Goal: Complete application form

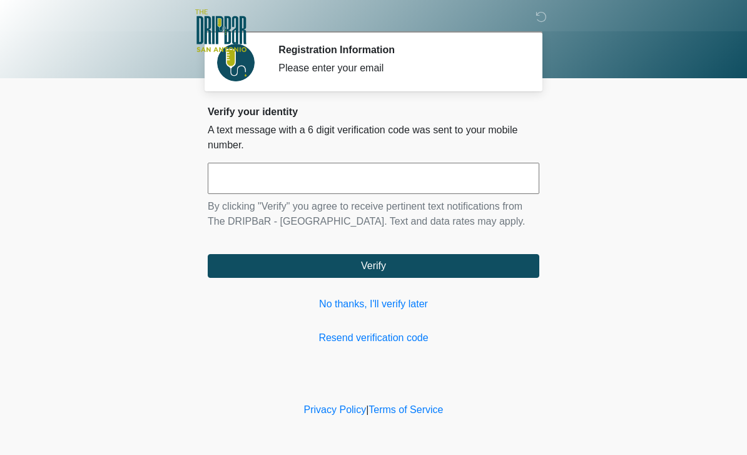
click at [469, 173] on input "text" at bounding box center [374, 178] width 332 height 31
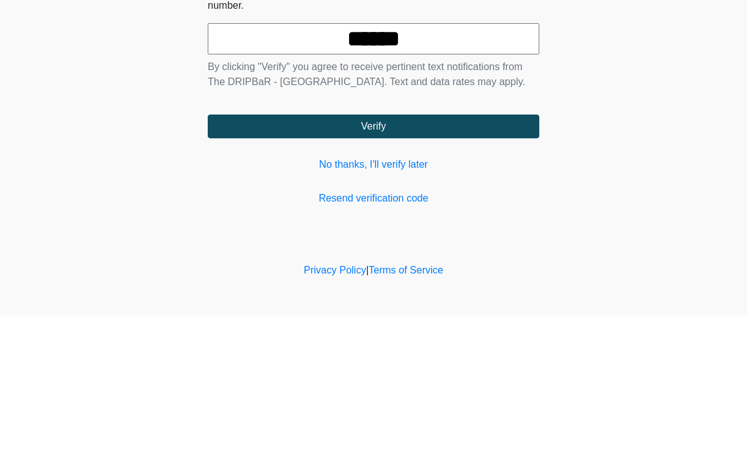
type input "******"
click at [473, 254] on button "Verify" at bounding box center [374, 266] width 332 height 24
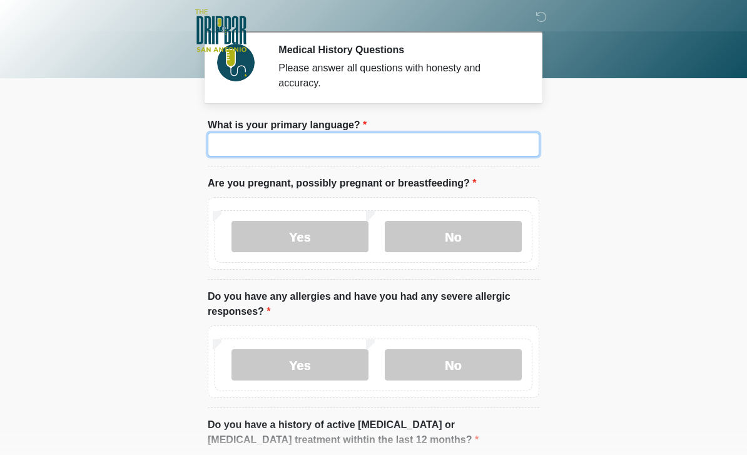
click at [499, 141] on input "What is your primary language?" at bounding box center [374, 145] width 332 height 24
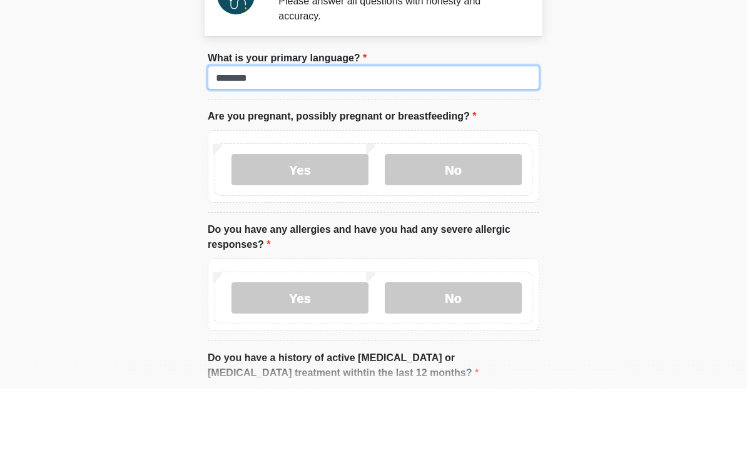
type input "*******"
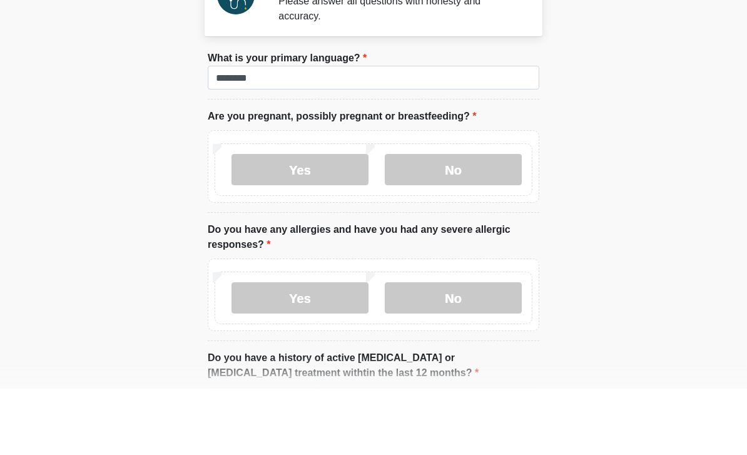
click at [481, 221] on label "No" at bounding box center [453, 236] width 137 height 31
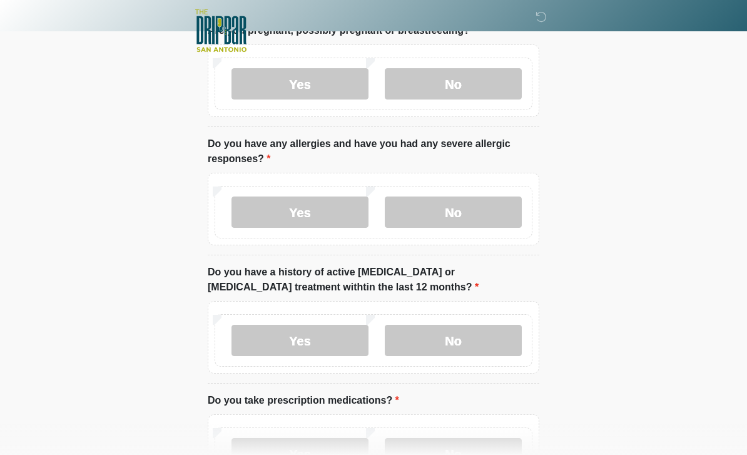
scroll to position [156, 0]
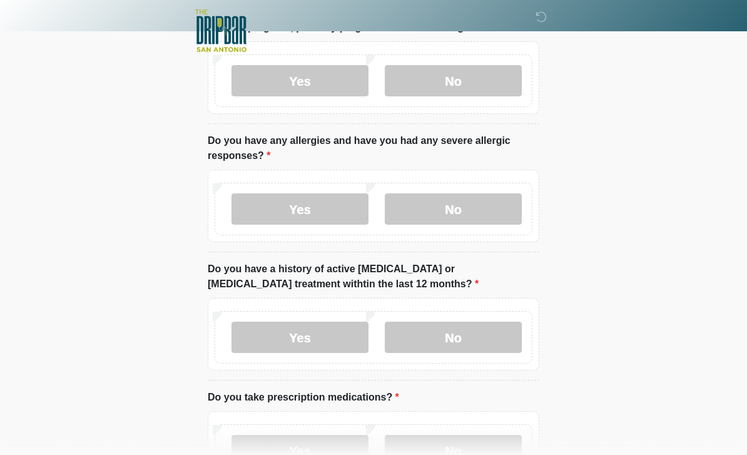
click at [492, 200] on label "No" at bounding box center [453, 208] width 137 height 31
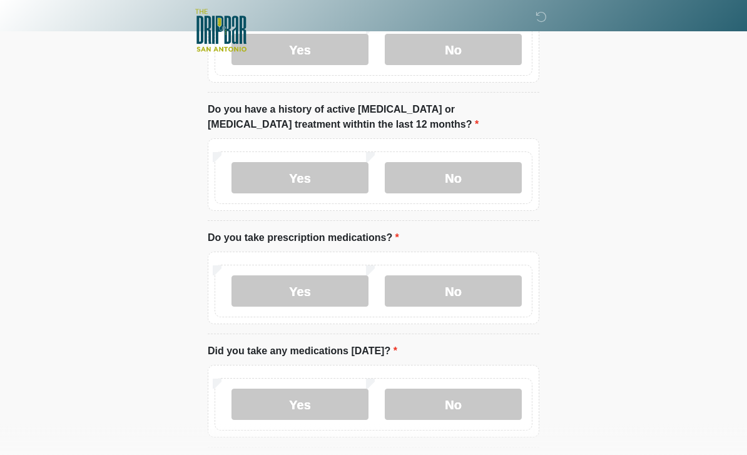
scroll to position [315, 0]
click at [483, 187] on label "No" at bounding box center [453, 177] width 137 height 31
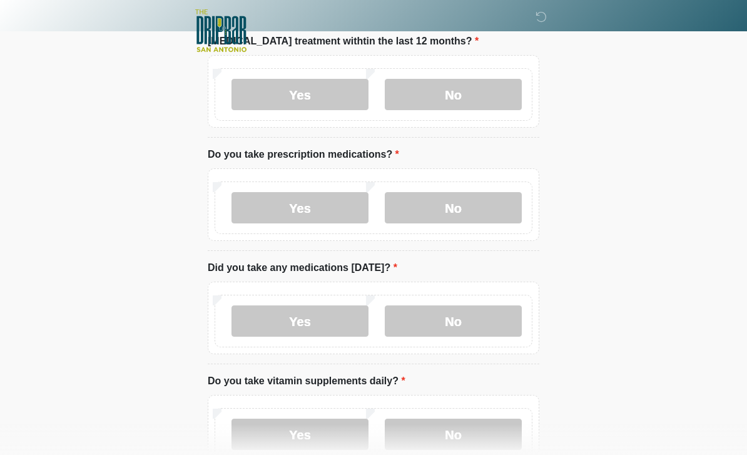
scroll to position [419, 0]
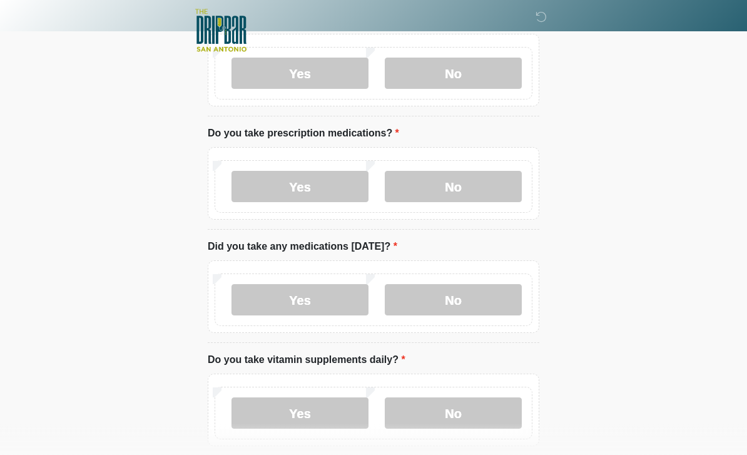
click at [465, 192] on label "No" at bounding box center [453, 187] width 137 height 31
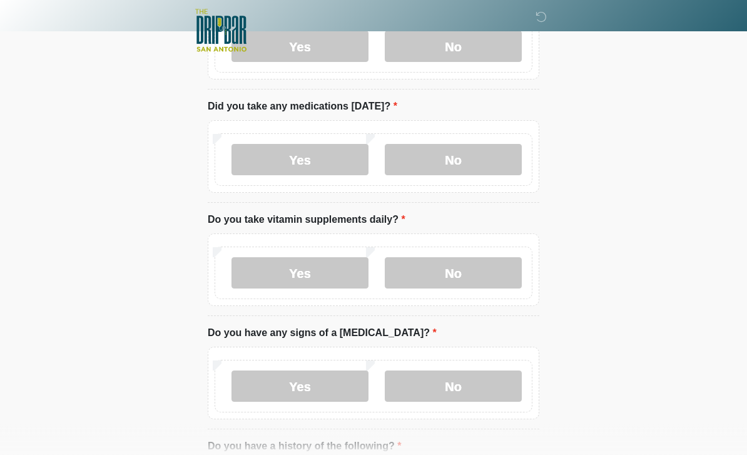
scroll to position [560, 0]
click at [468, 155] on label "No" at bounding box center [453, 160] width 137 height 31
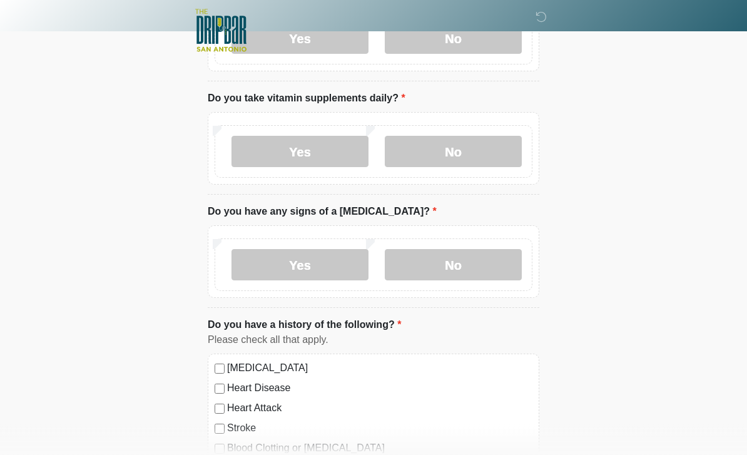
scroll to position [680, 0]
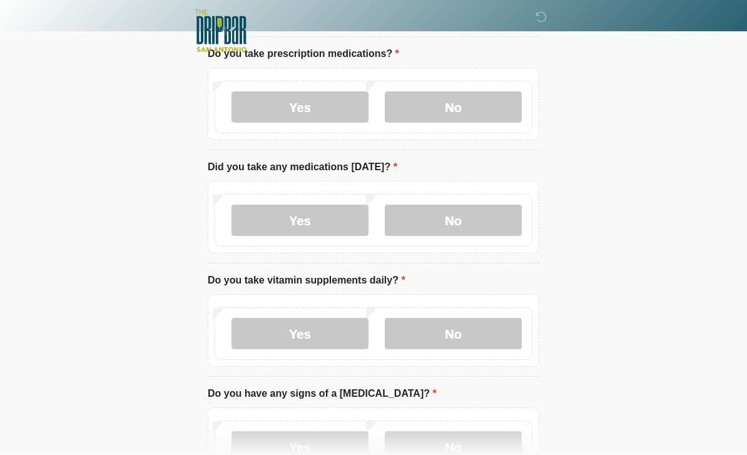
click at [264, 218] on label "Yes" at bounding box center [300, 220] width 137 height 31
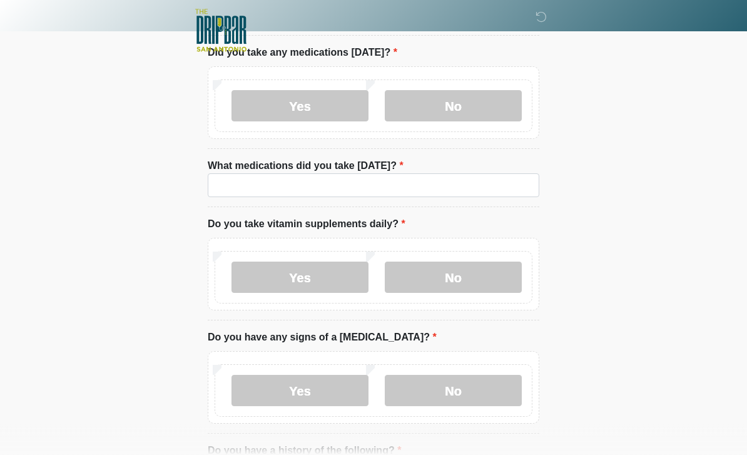
scroll to position [614, 0]
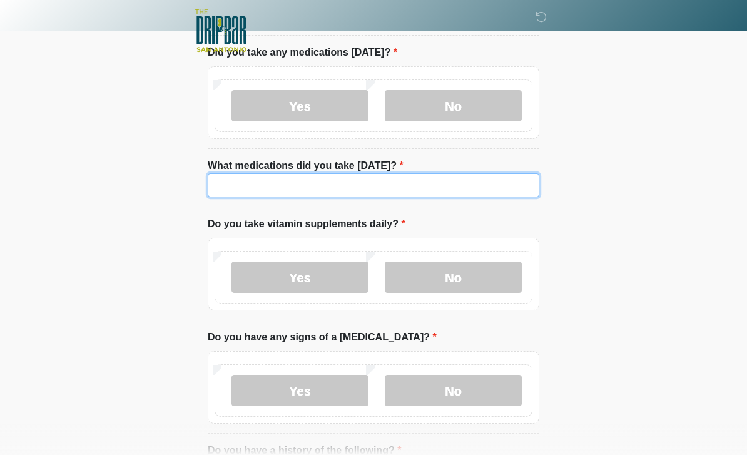
click at [518, 181] on input "What medications did you take [DATE]?" at bounding box center [374, 185] width 332 height 24
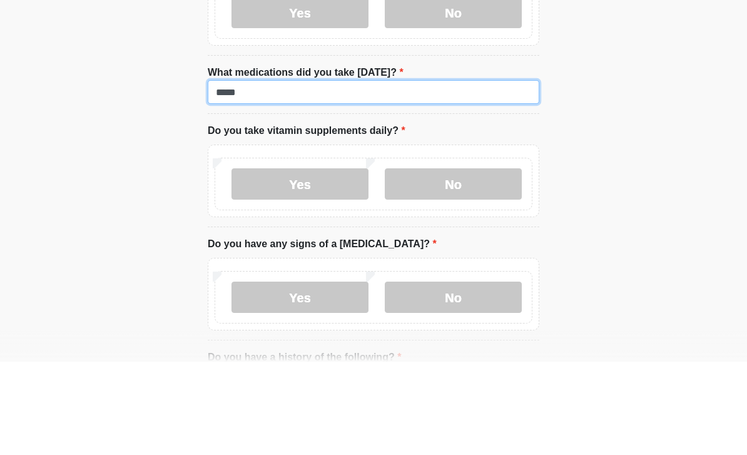
type input "*****"
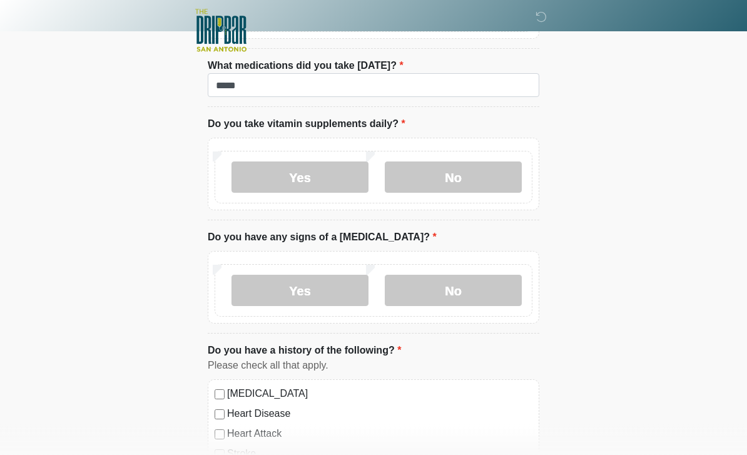
scroll to position [715, 0]
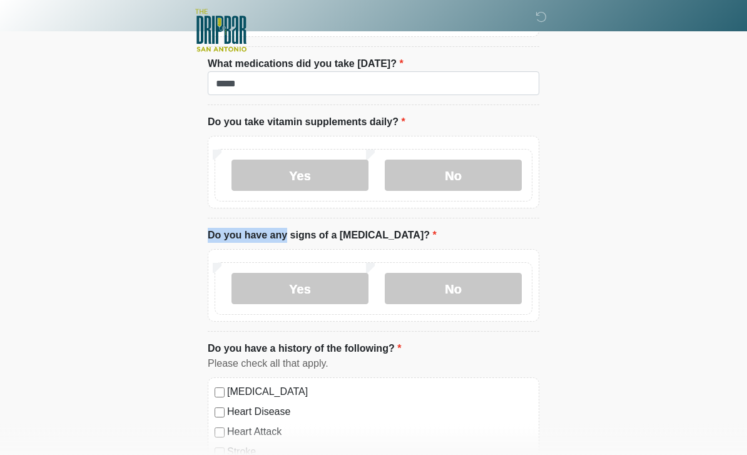
click at [336, 180] on label "Yes" at bounding box center [300, 175] width 137 height 31
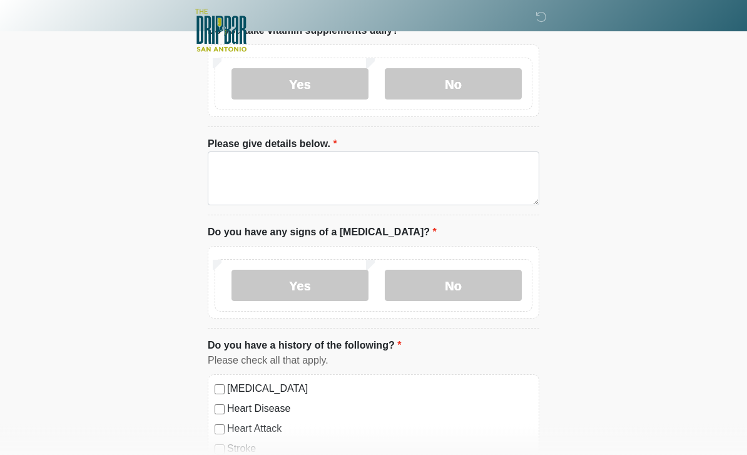
scroll to position [807, 0]
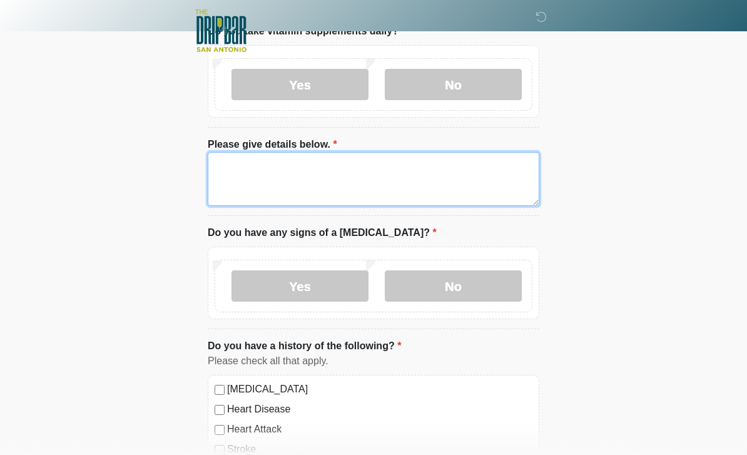
click at [474, 178] on textarea "Please give details below." at bounding box center [374, 179] width 332 height 54
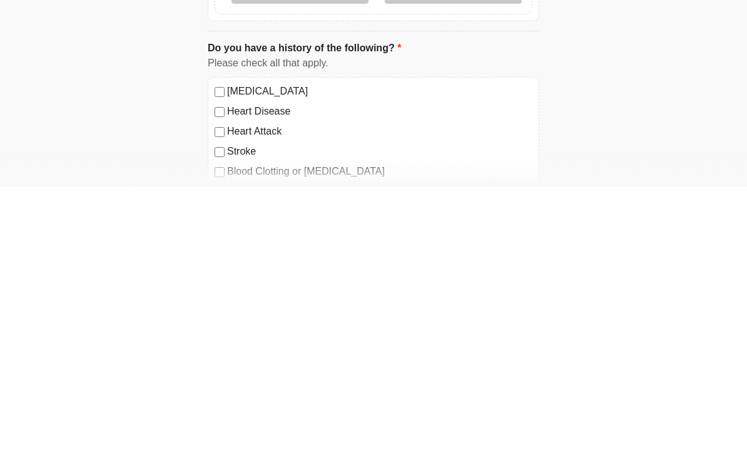
scroll to position [839, 0]
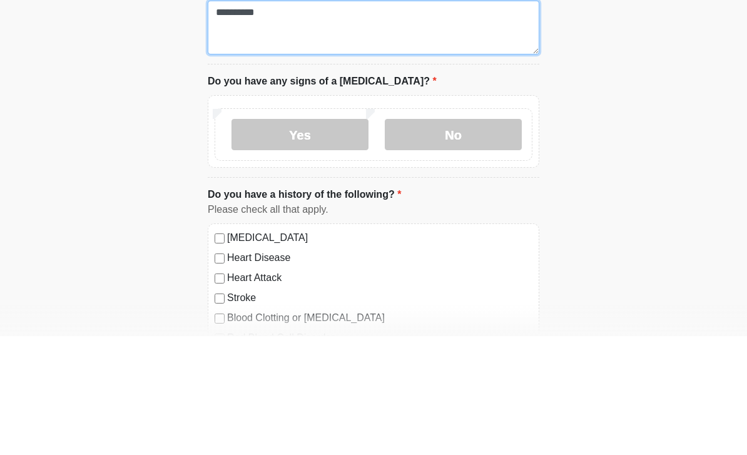
type textarea "*********"
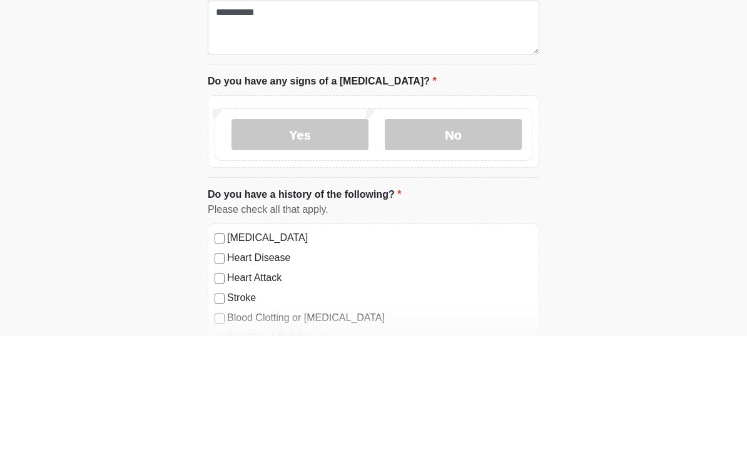
click at [465, 238] on label "No" at bounding box center [453, 253] width 137 height 31
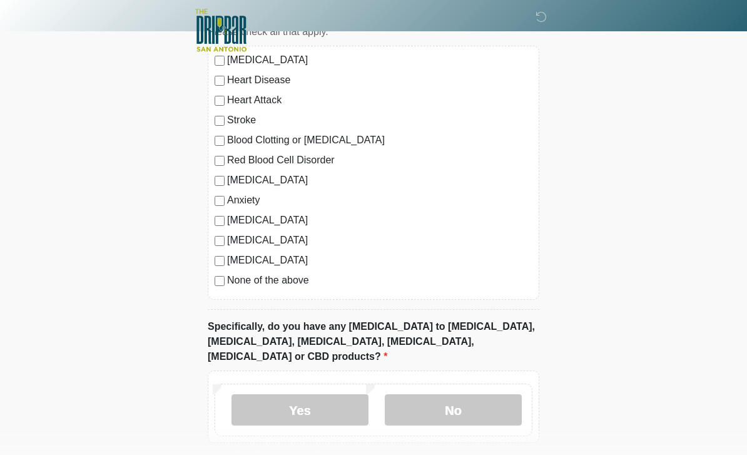
scroll to position [1136, 0]
click at [289, 282] on label "None of the above" at bounding box center [379, 280] width 305 height 15
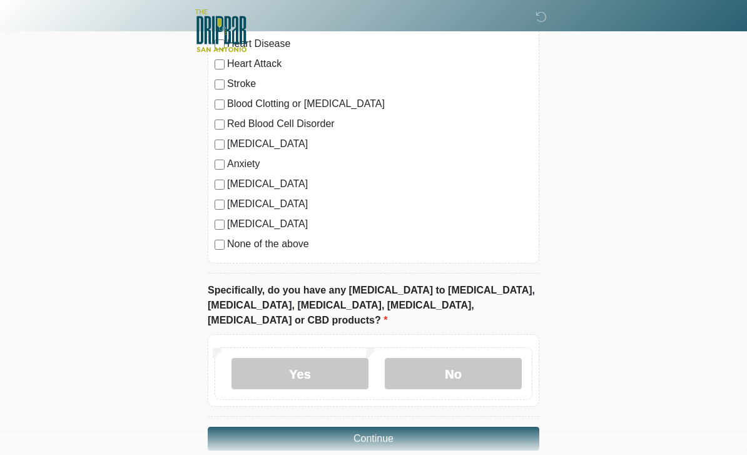
scroll to position [1177, 0]
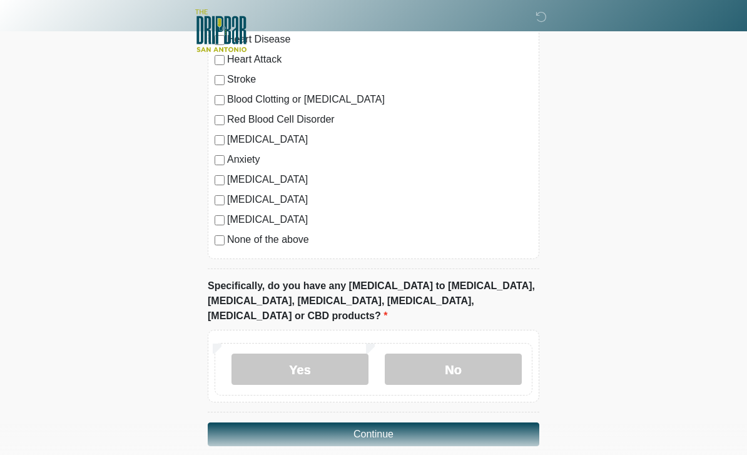
click at [494, 365] on label "No" at bounding box center [453, 369] width 137 height 31
click at [462, 423] on button "Continue" at bounding box center [374, 435] width 332 height 24
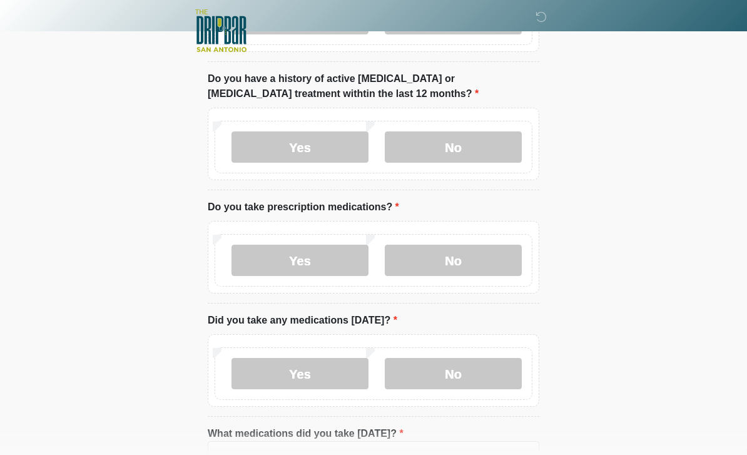
scroll to position [0, 0]
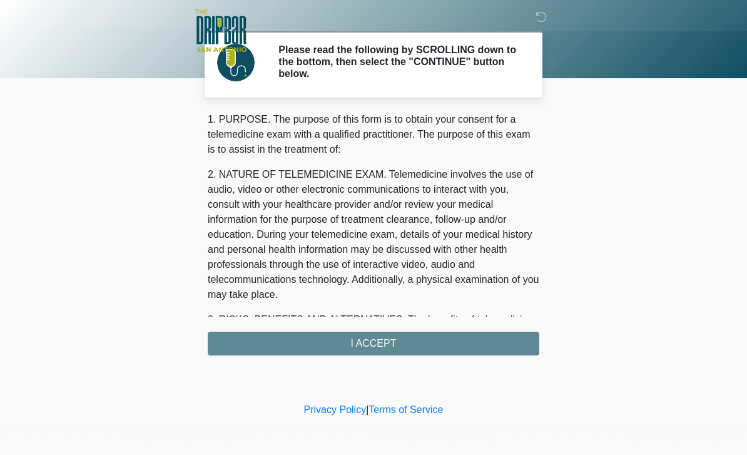
click at [372, 351] on div "1. PURPOSE. The purpose of this form is to obtain your consent for a telemedici…" at bounding box center [374, 233] width 332 height 243
click at [434, 337] on div "1. PURPOSE. The purpose of this form is to obtain your consent for a telemedici…" at bounding box center [374, 233] width 332 height 243
click at [420, 343] on div "1. PURPOSE. The purpose of this form is to obtain your consent for a telemedici…" at bounding box center [374, 233] width 332 height 243
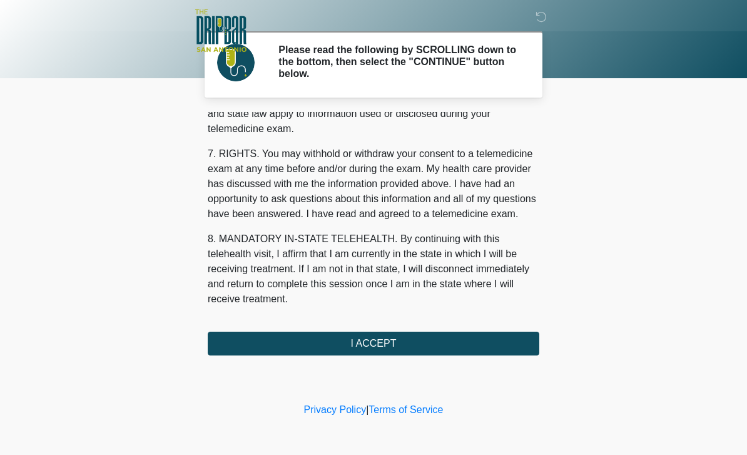
scroll to position [536, 0]
click at [254, 340] on button "I ACCEPT" at bounding box center [374, 344] width 332 height 24
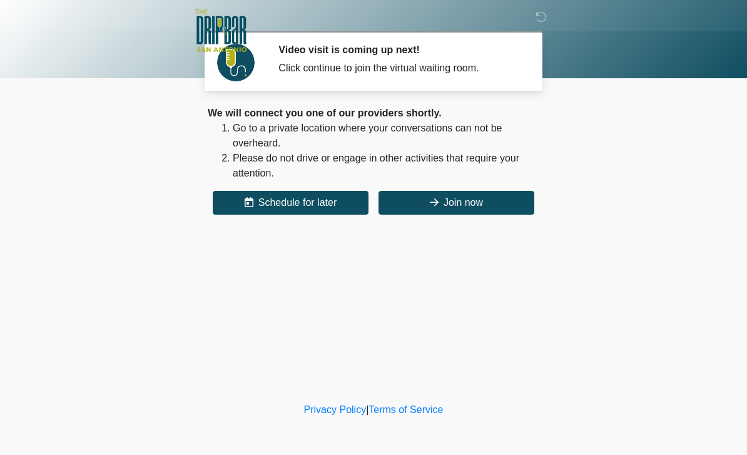
click at [476, 205] on button "Join now" at bounding box center [457, 203] width 156 height 24
